Goal: Book appointment/travel/reservation

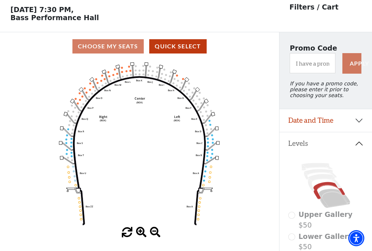
scroll to position [34, 0]
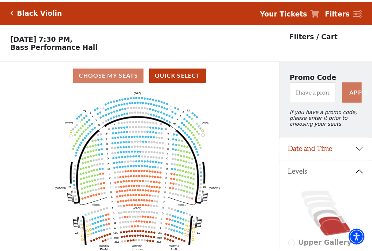
scroll to position [34, 0]
